Goal: Task Accomplishment & Management: Manage account settings

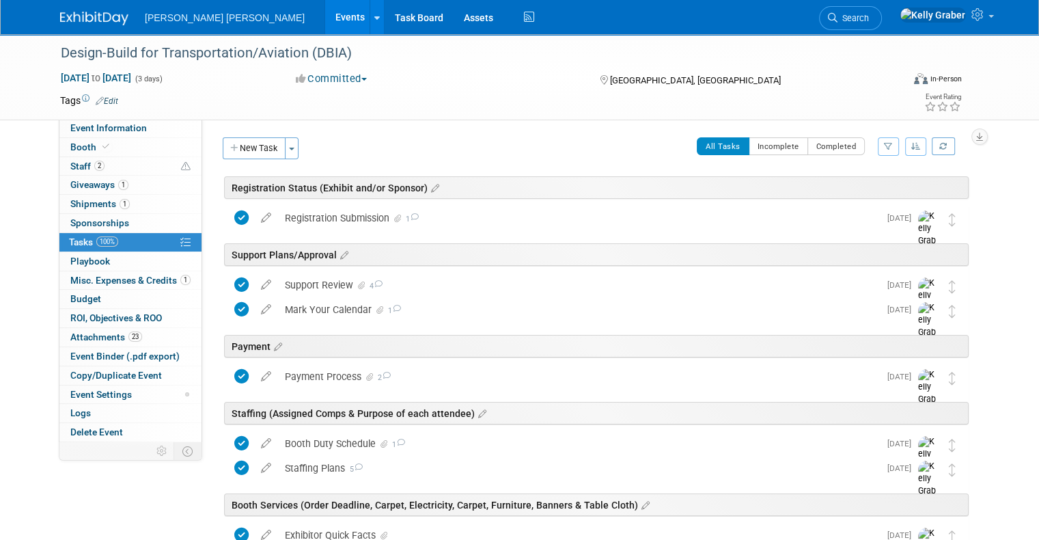
click at [869, 18] on span "Search" at bounding box center [853, 18] width 31 height 10
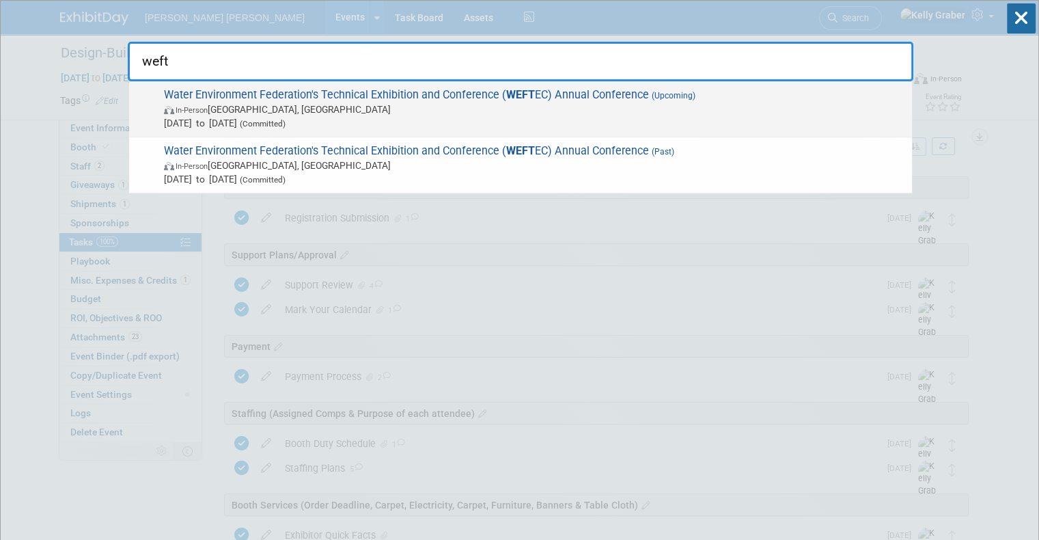
type input "weft"
click at [435, 100] on span "Water Environment Federation's Technical Exhibition and Conference ( WEFT EC) A…" at bounding box center [533, 109] width 746 height 42
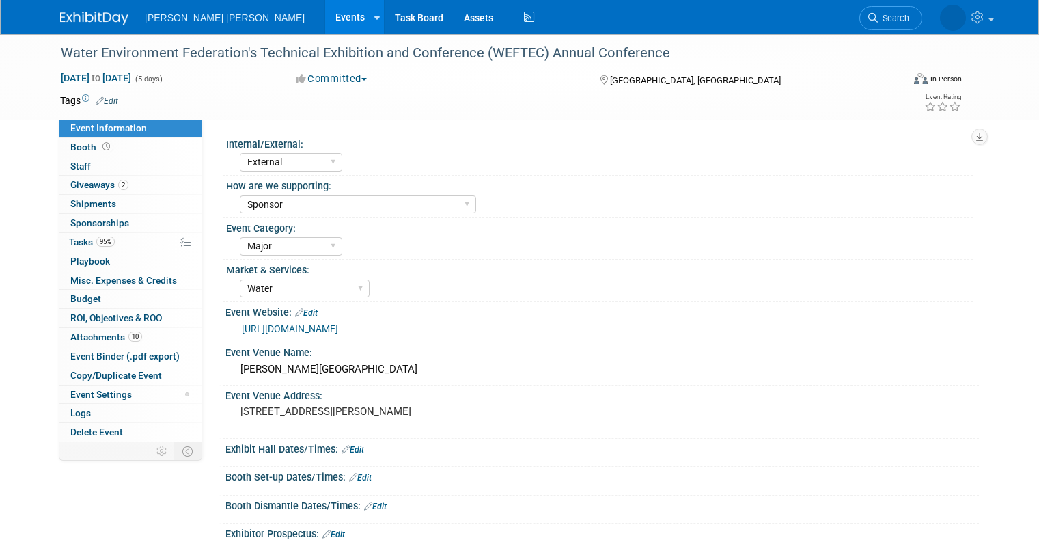
select select "External"
select select "Sponsor"
select select "Major"
select select "Water"
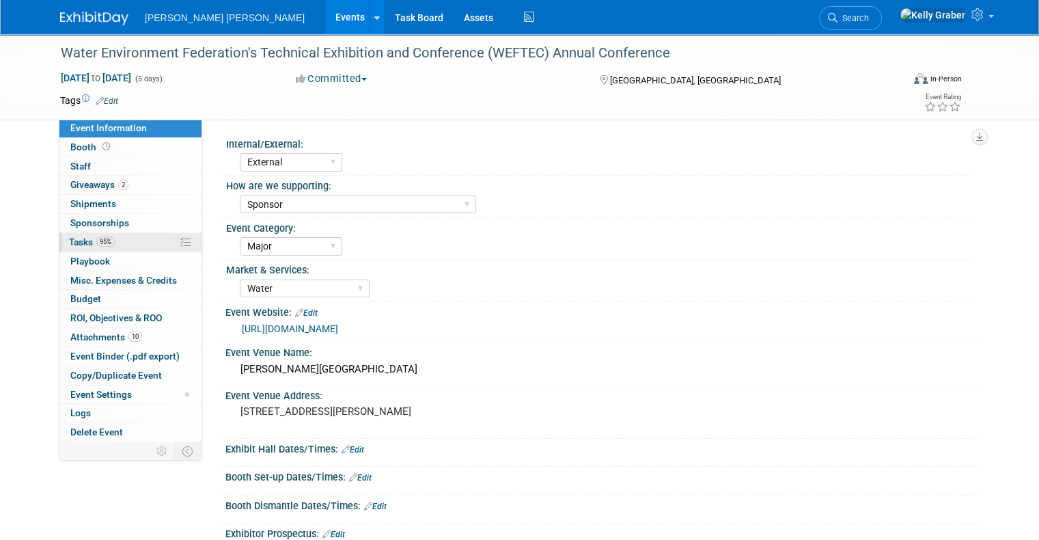
click at [75, 236] on span "Tasks 95%" at bounding box center [92, 241] width 46 height 11
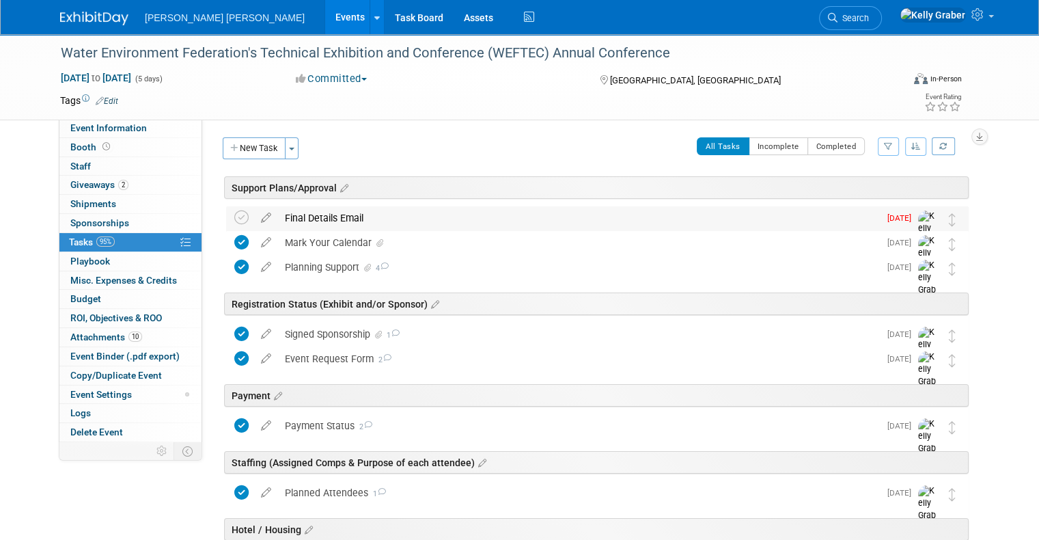
click at [301, 214] on div "Final Details Email" at bounding box center [578, 217] width 601 height 23
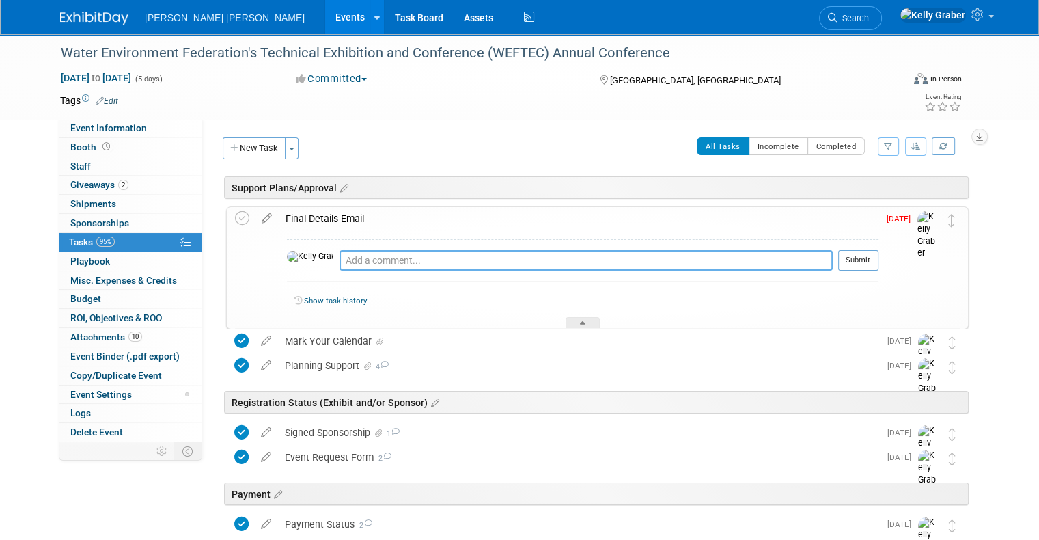
click at [342, 254] on textarea at bounding box center [586, 260] width 493 height 21
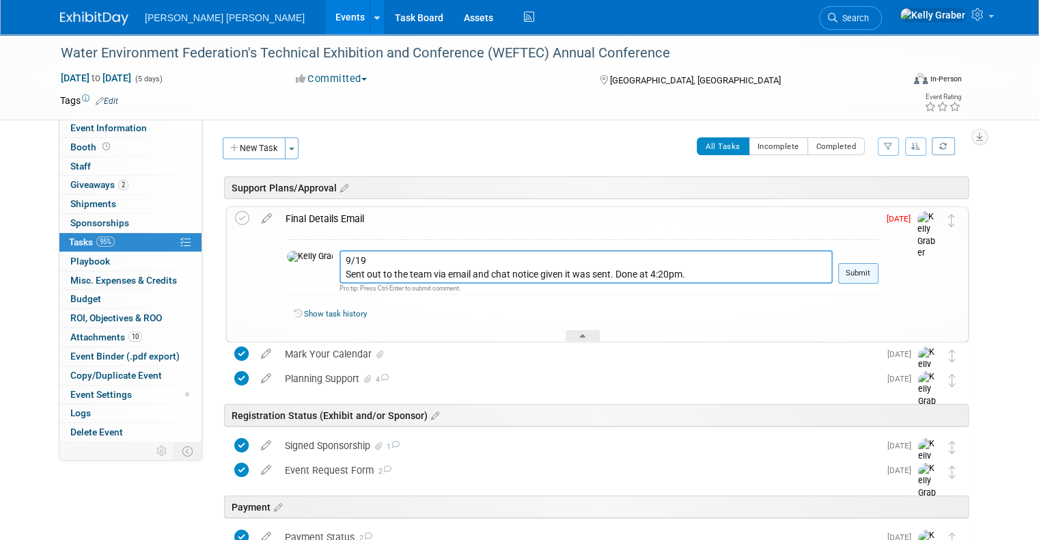
type textarea "9/19 Sent out to the team via email and chat notice given it was sent. Done at …"
click at [859, 273] on button "Submit" at bounding box center [859, 273] width 40 height 21
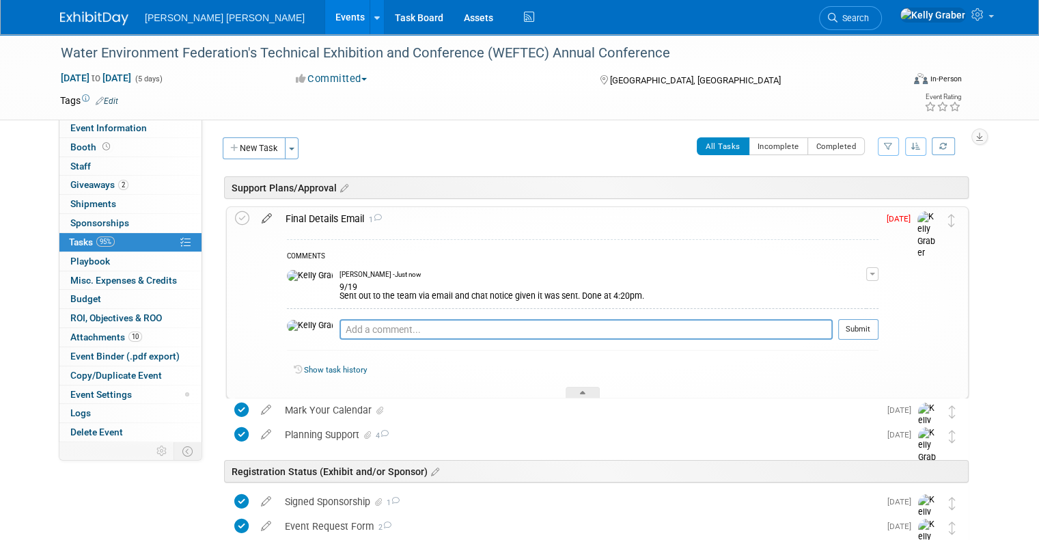
click at [255, 211] on icon at bounding box center [267, 215] width 24 height 17
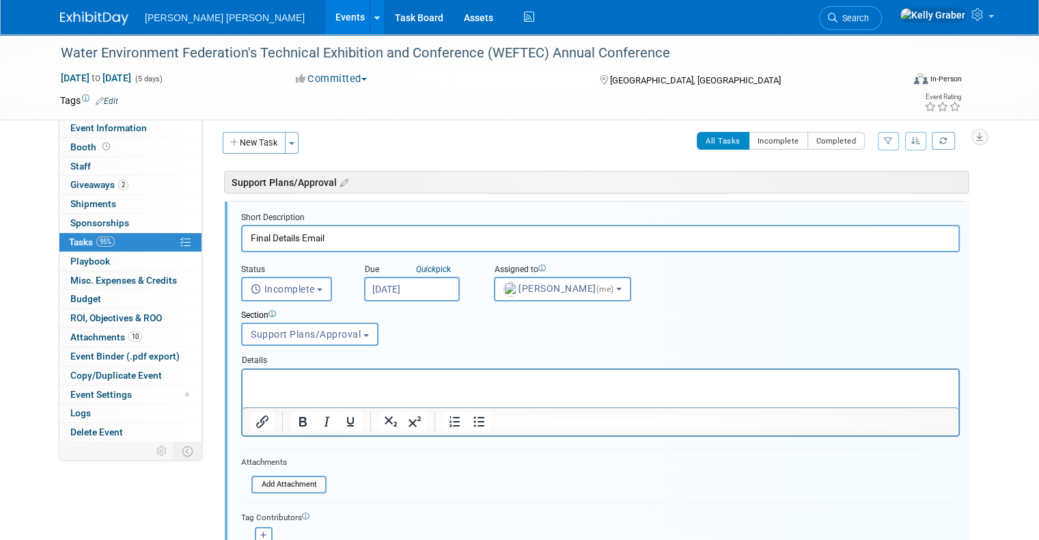
scroll to position [7, 0]
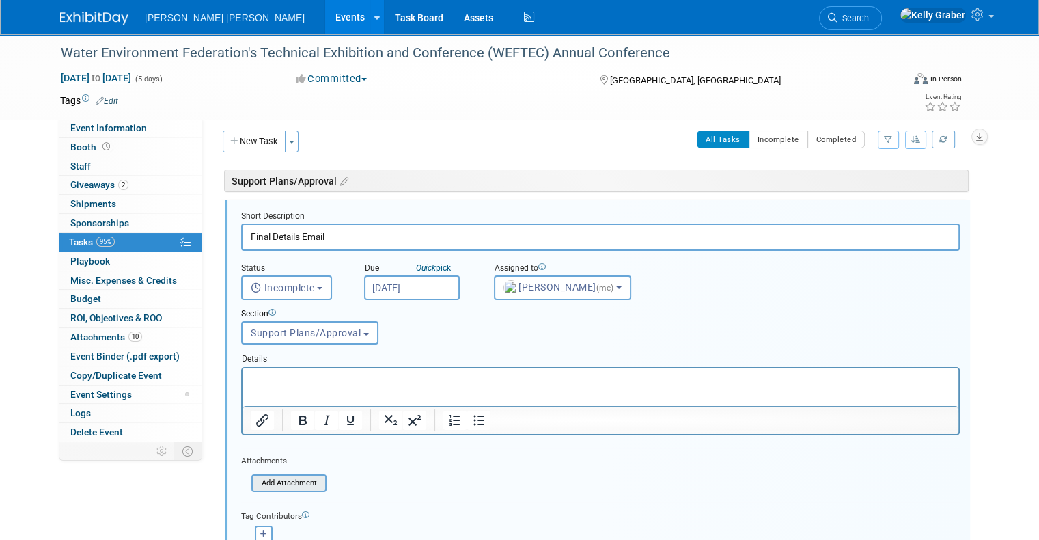
click at [262, 480] on input "file" at bounding box center [255, 483] width 139 height 15
click at [269, 498] on input "file" at bounding box center [255, 501] width 139 height 15
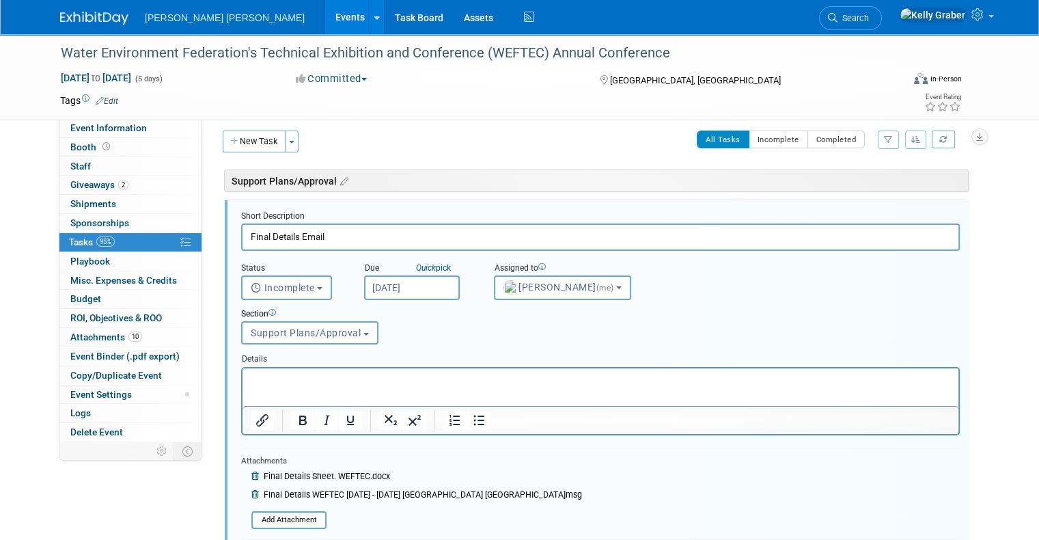
scroll to position [212, 0]
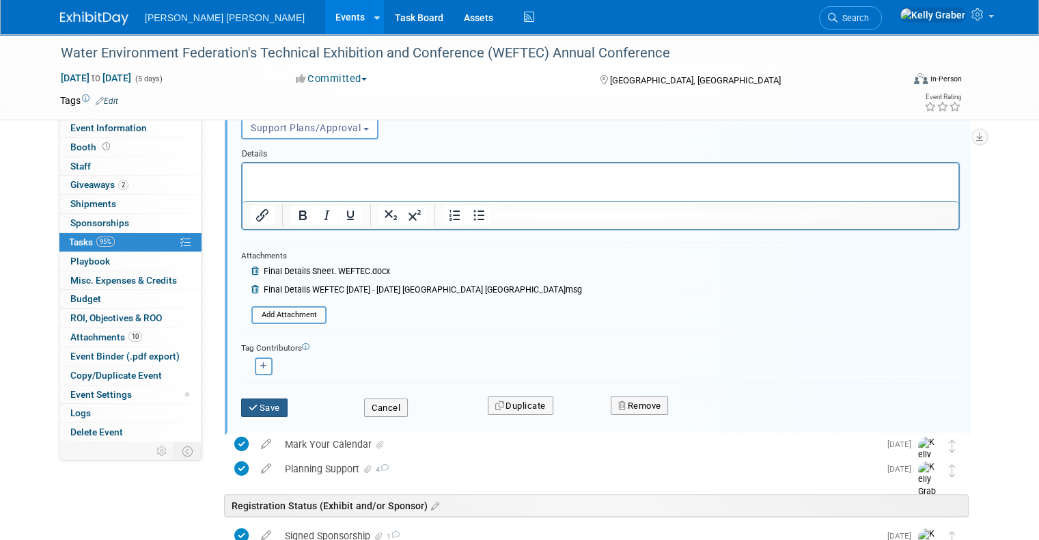
click at [272, 402] on button "Save" at bounding box center [264, 407] width 46 height 19
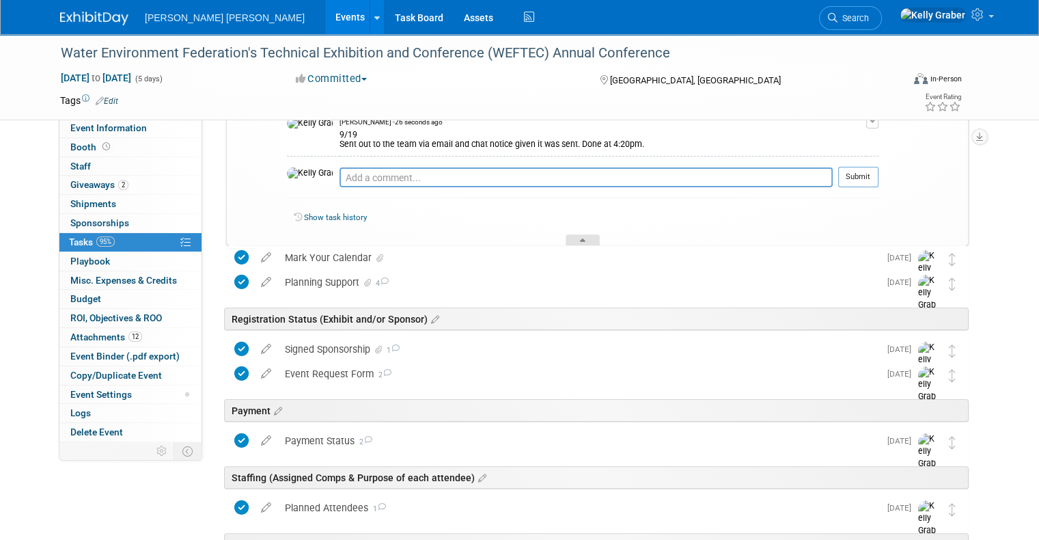
click at [582, 239] on icon at bounding box center [582, 243] width 5 height 8
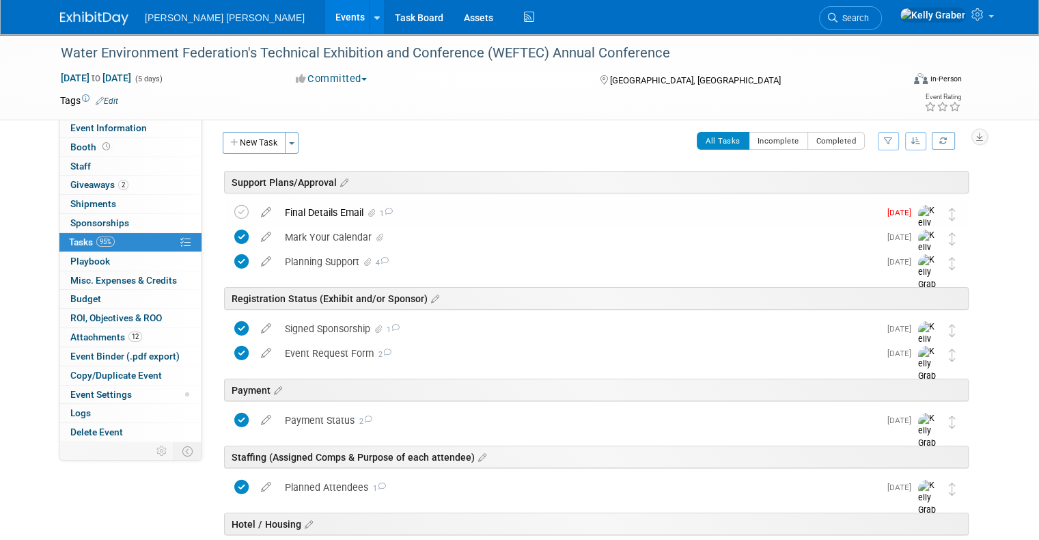
scroll to position [0, 0]
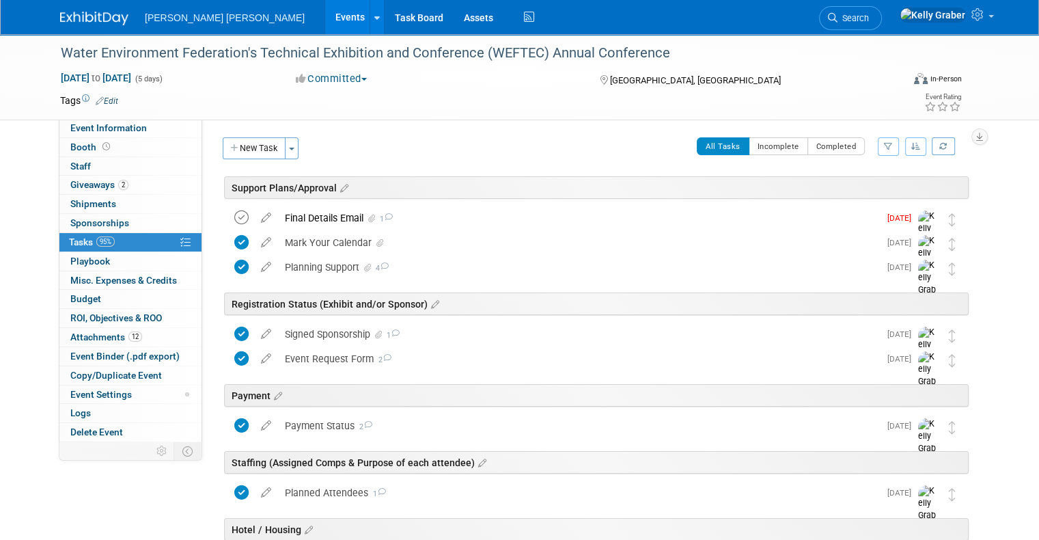
click at [236, 210] on icon at bounding box center [241, 217] width 14 height 14
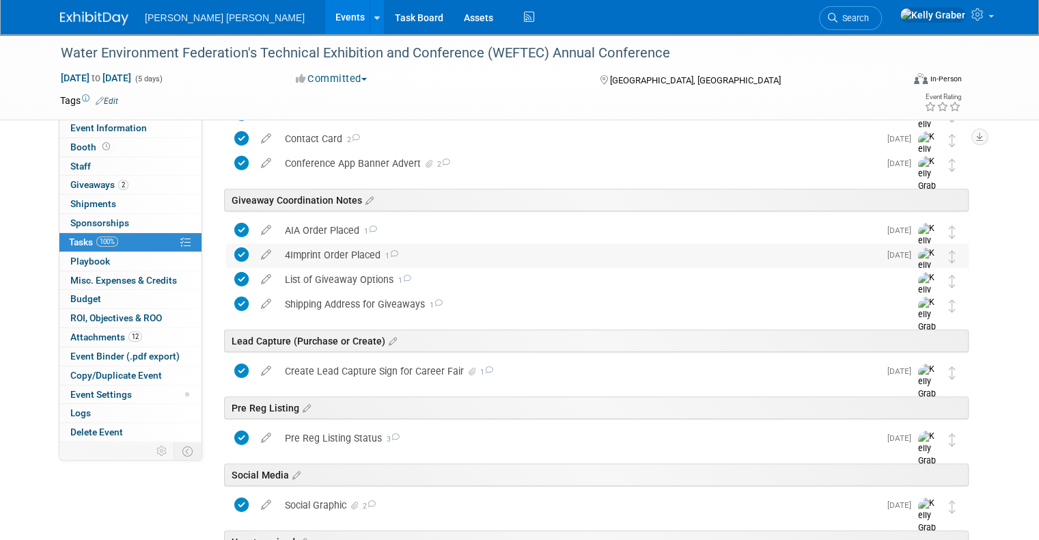
scroll to position [683, 0]
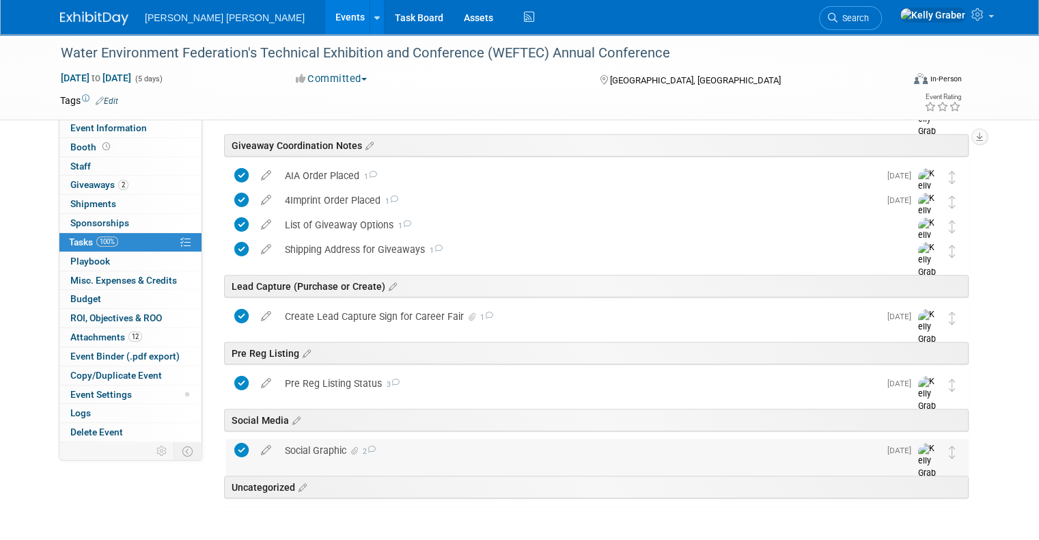
click at [367, 448] on icon at bounding box center [371, 450] width 9 height 8
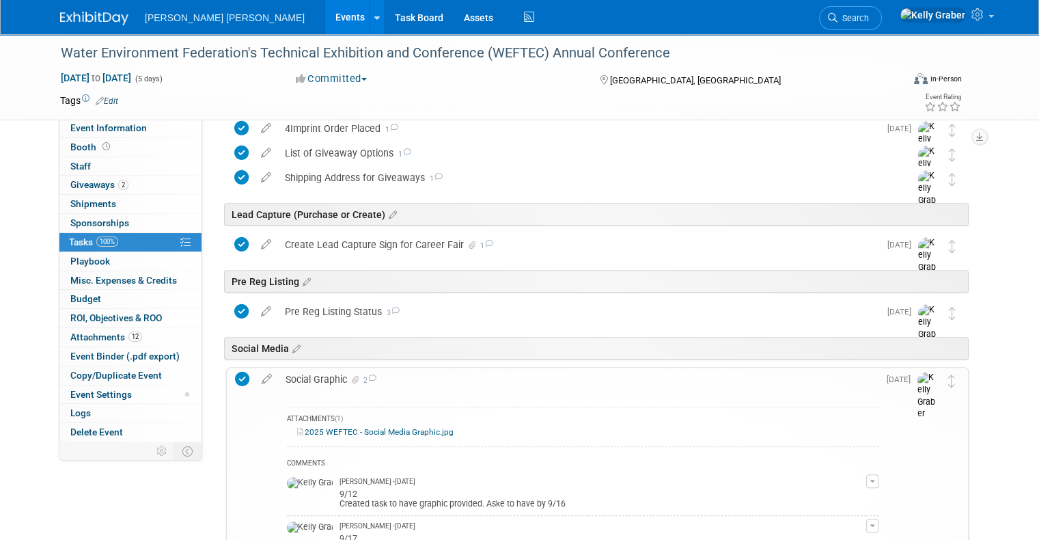
scroll to position [888, 0]
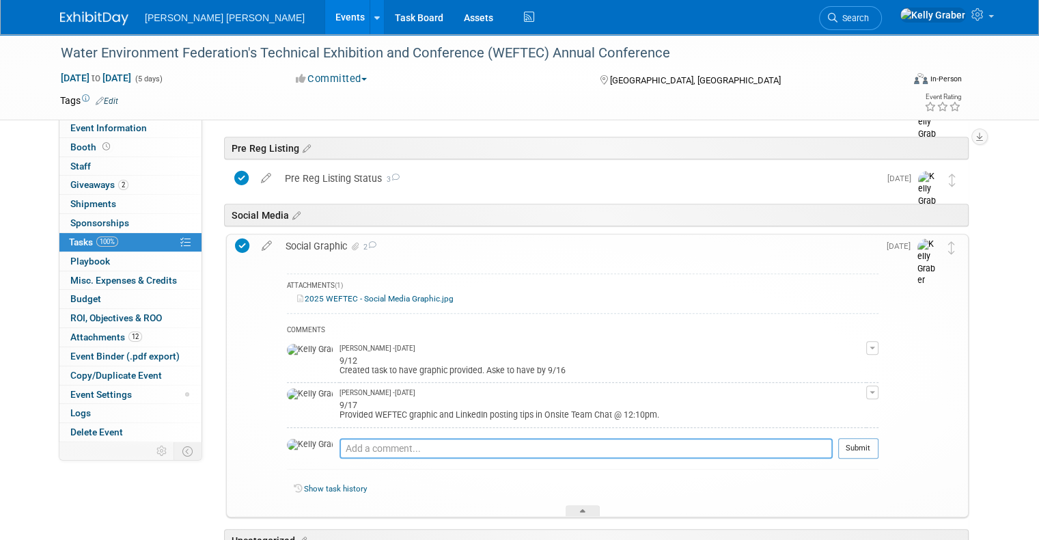
click at [359, 445] on textarea at bounding box center [586, 448] width 493 height 21
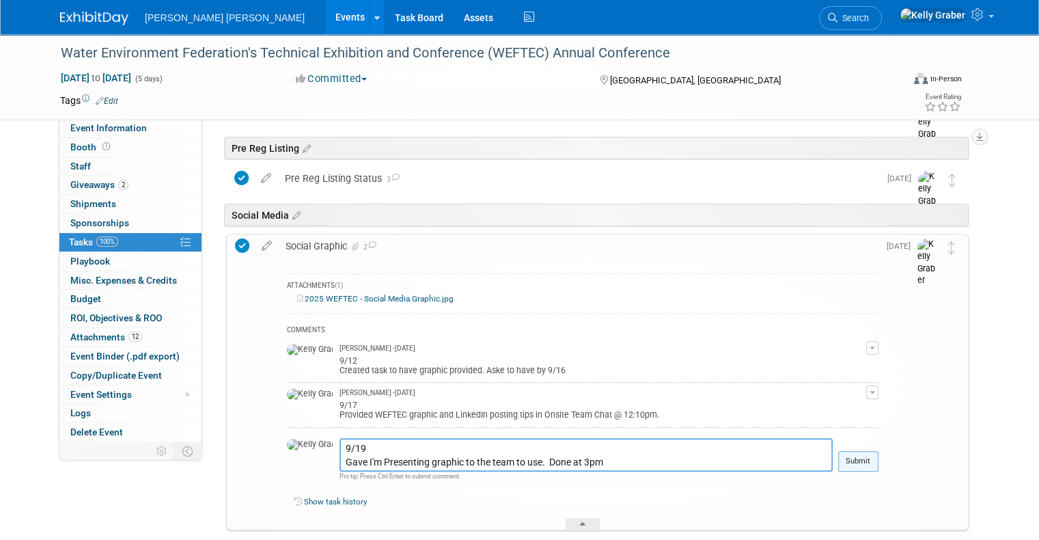
type textarea "9/19 Gave I'm Presenting graphic to the team to use. Done at 3pm"
click at [869, 459] on button "Submit" at bounding box center [859, 461] width 40 height 21
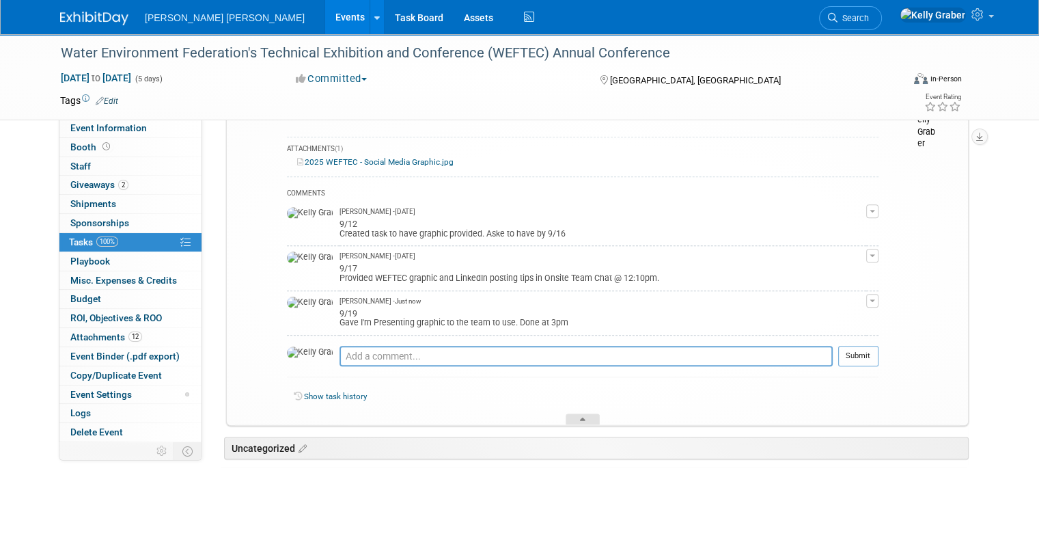
click at [573, 420] on div at bounding box center [583, 419] width 34 height 12
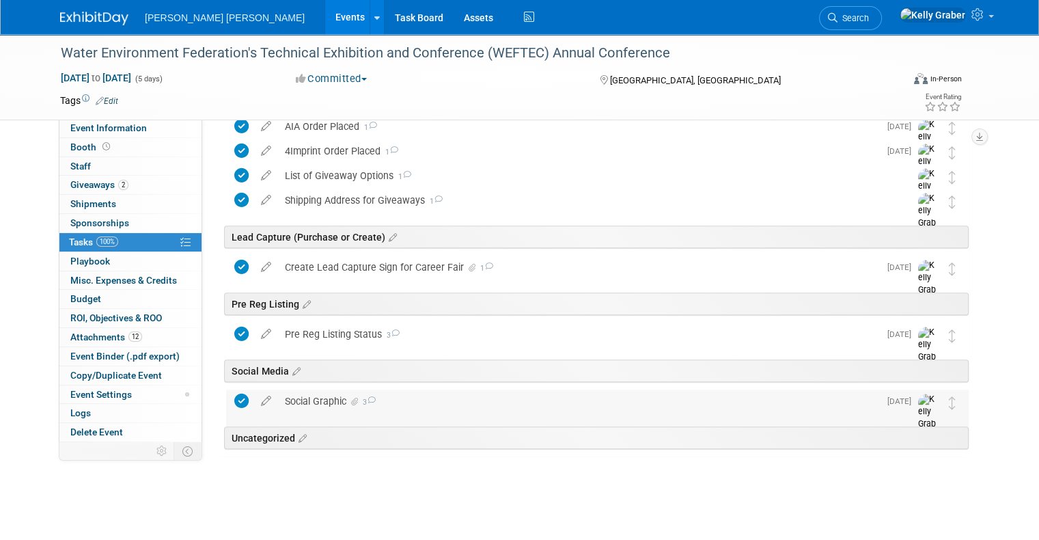
scroll to position [732, 0]
